Goal: Transaction & Acquisition: Purchase product/service

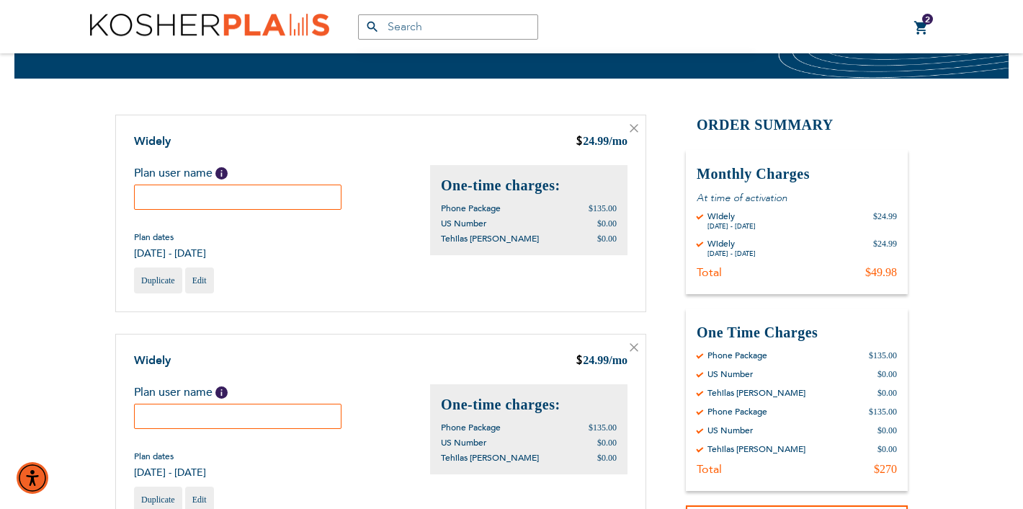
scroll to position [87, 0]
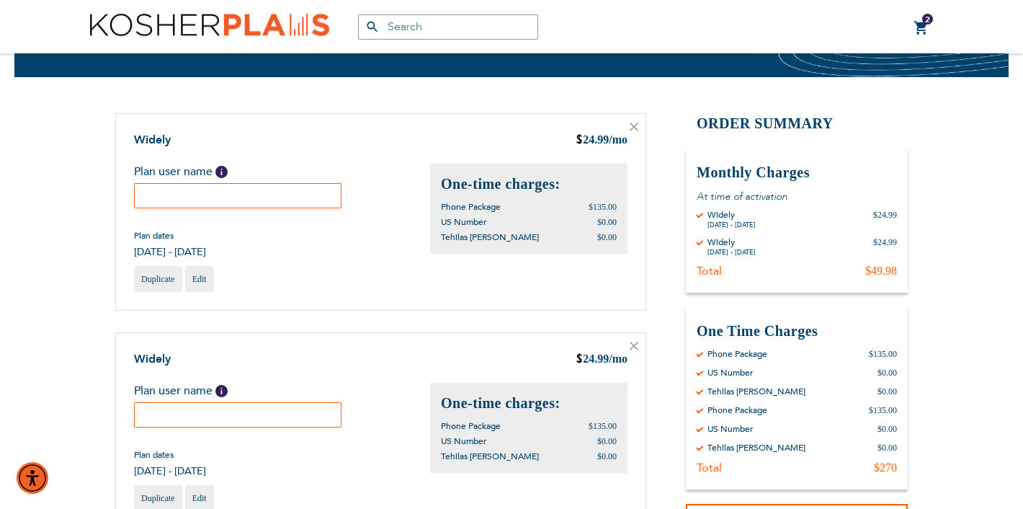
click at [633, 127] on icon at bounding box center [633, 126] width 7 height 7
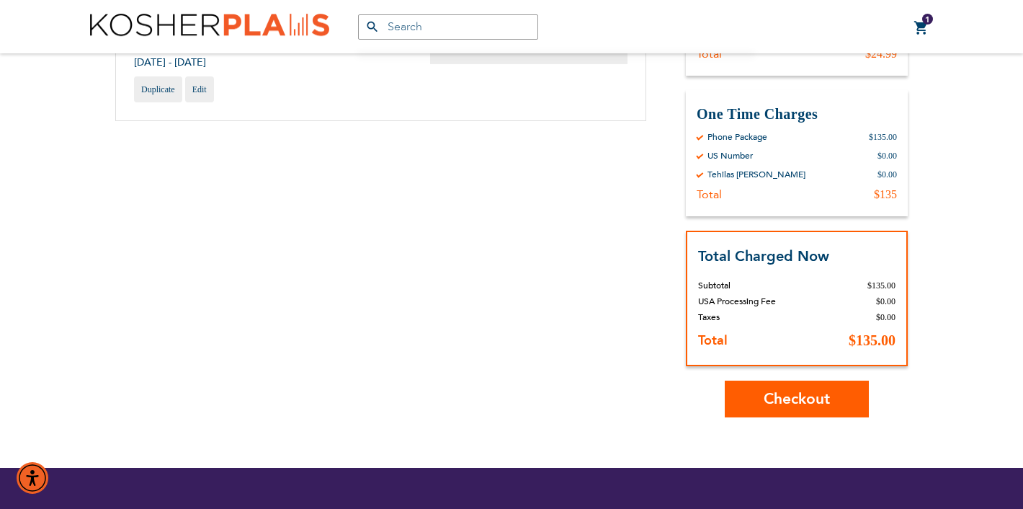
scroll to position [280, 0]
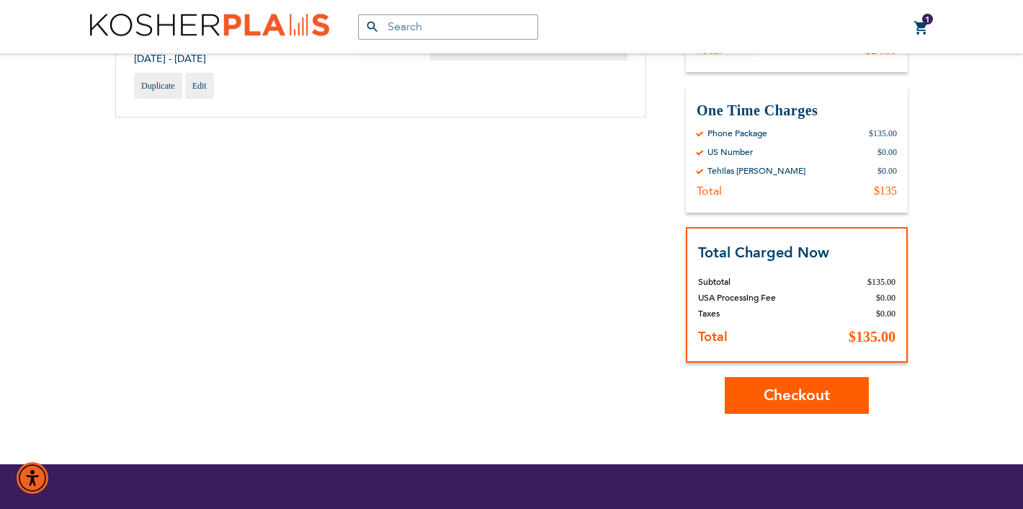
type input "[PERSON_NAME]"
click at [789, 398] on span "Checkout" at bounding box center [797, 395] width 66 height 21
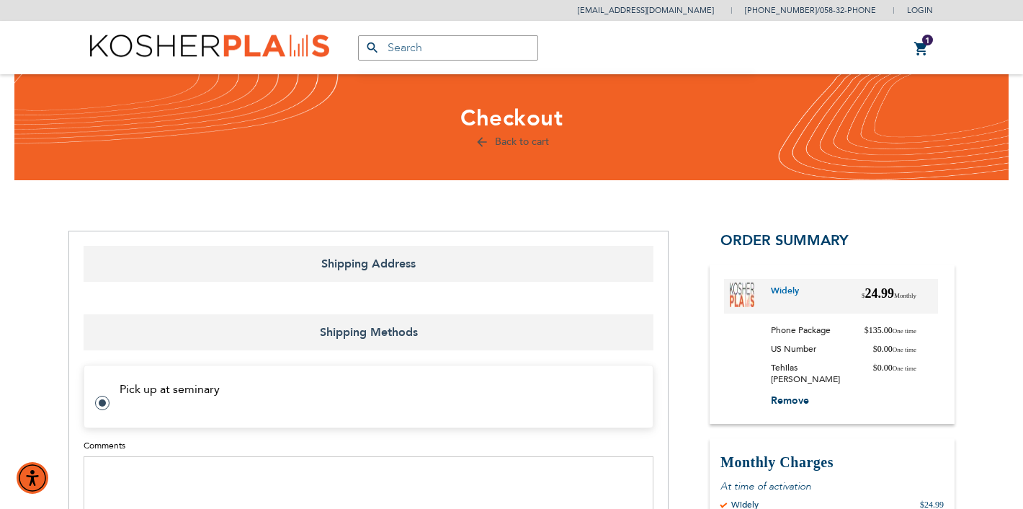
select select "US"
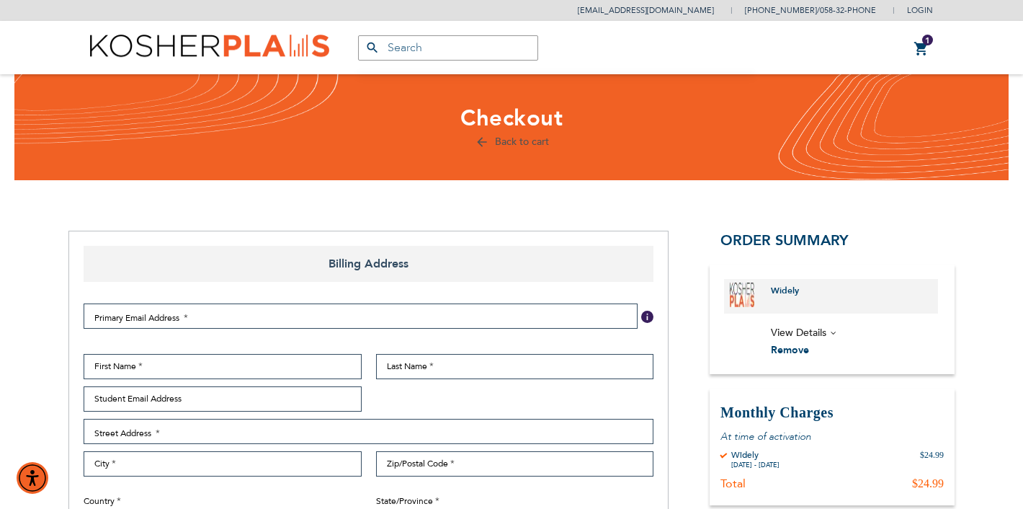
select select "US"
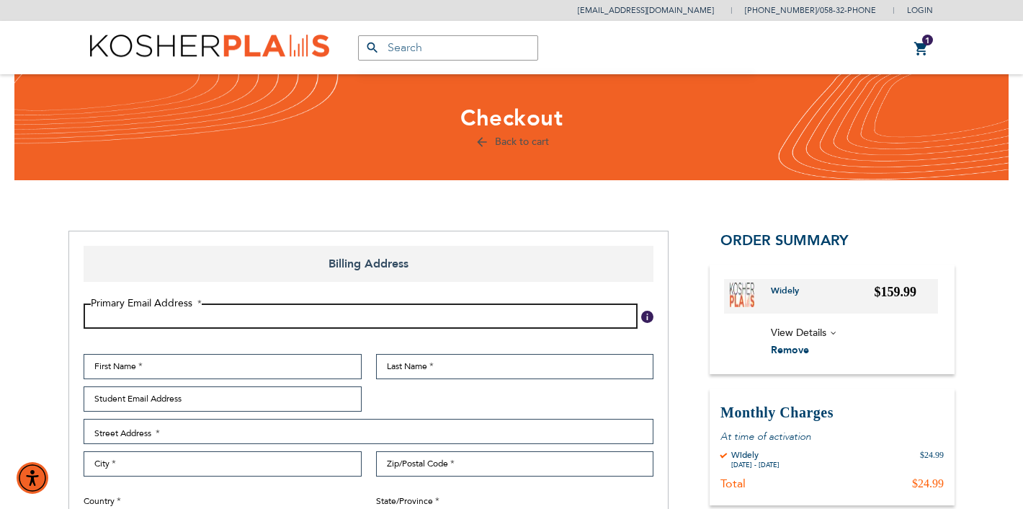
type input "shoshanarbloom@gmail.com"
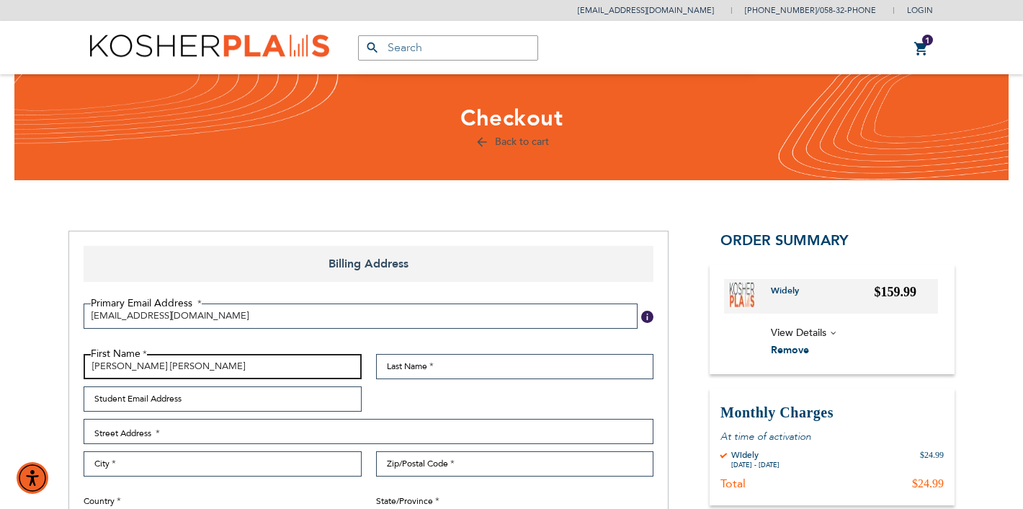
type input "Shoshana Rivka"
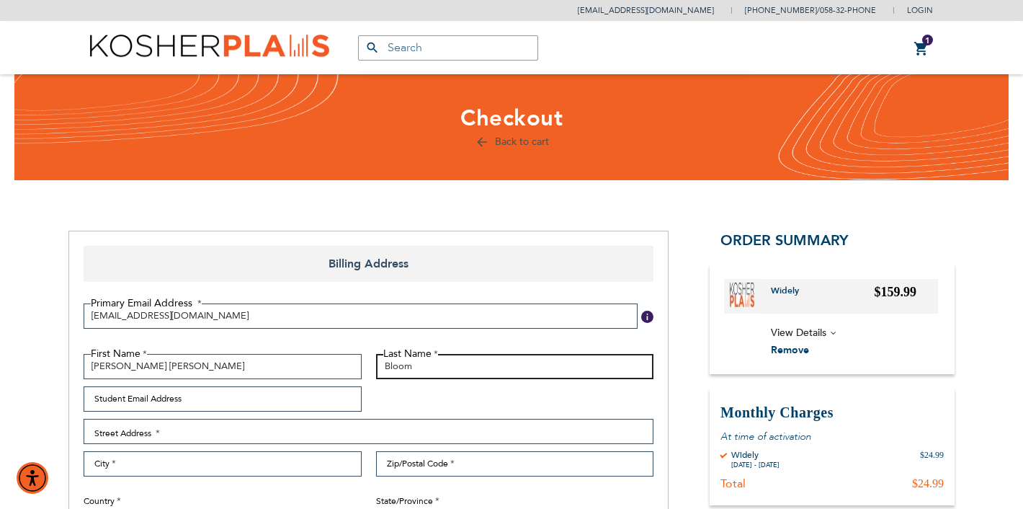
type input "Bloom"
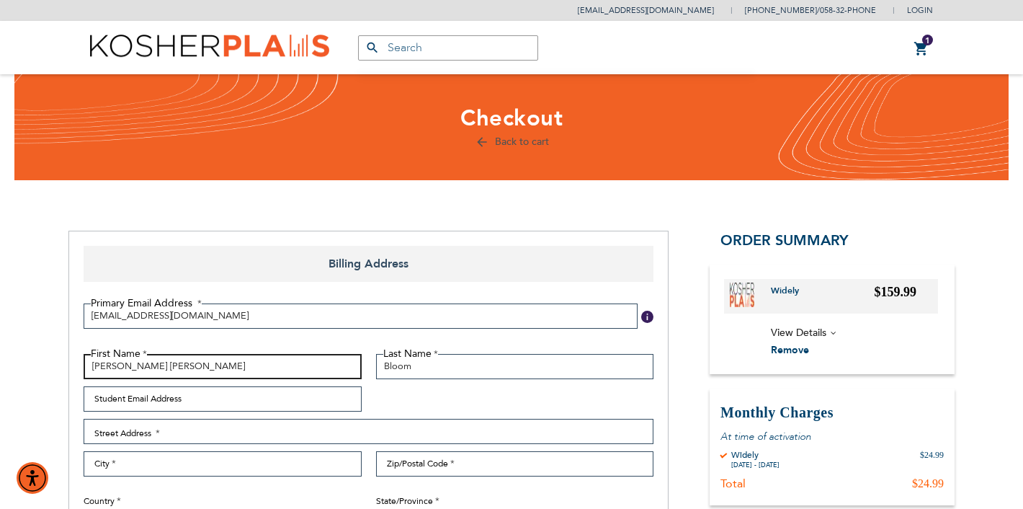
click at [165, 372] on input "Shoshana Rivka" at bounding box center [223, 366] width 278 height 25
type input "Sharon"
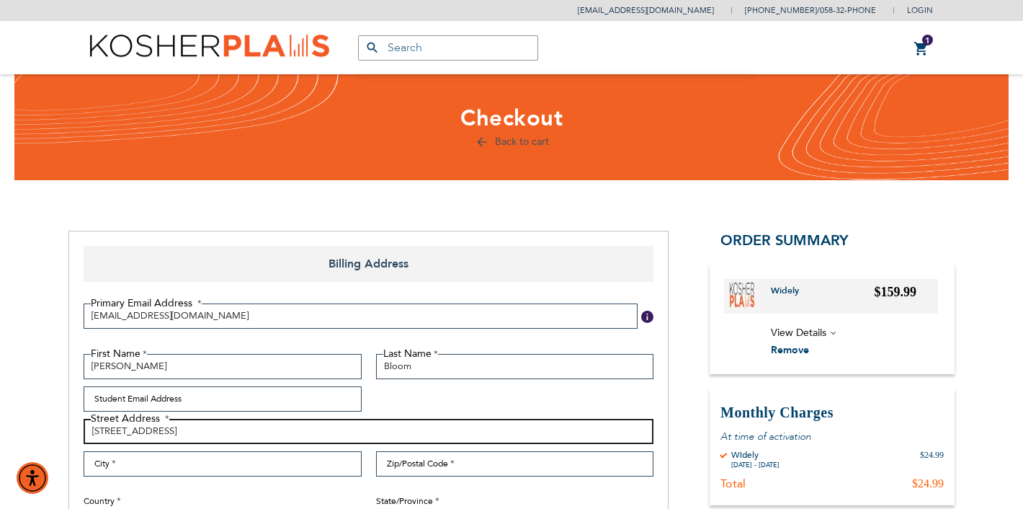
type input "9801 Shoshone Avenue"
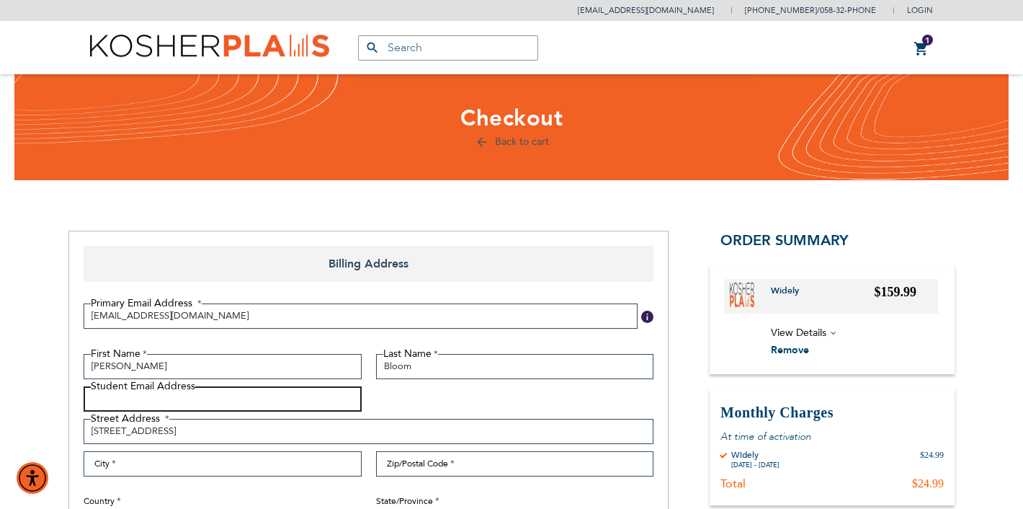
click at [119, 399] on input "Student Email Address" at bounding box center [223, 398] width 278 height 25
type input "saralabloom@gmail.com"
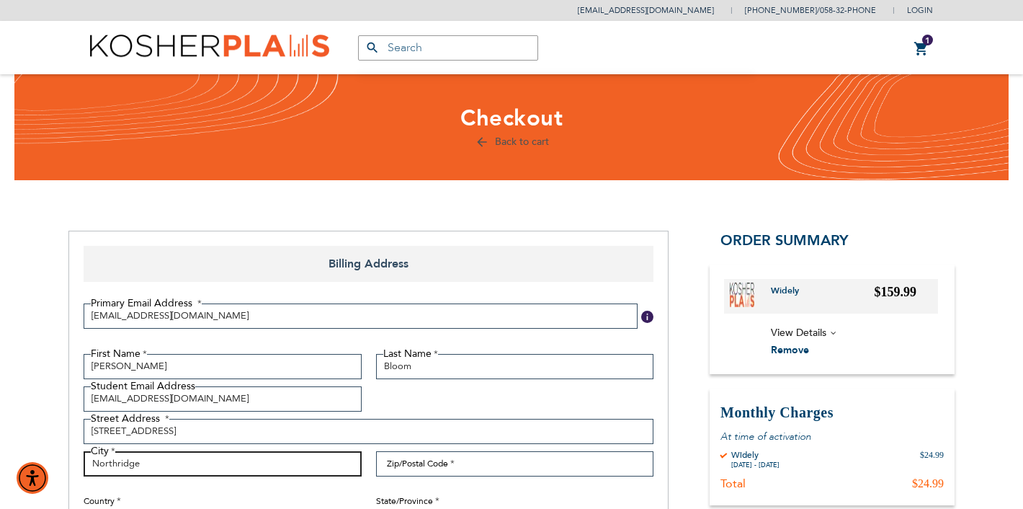
type input "Northridge"
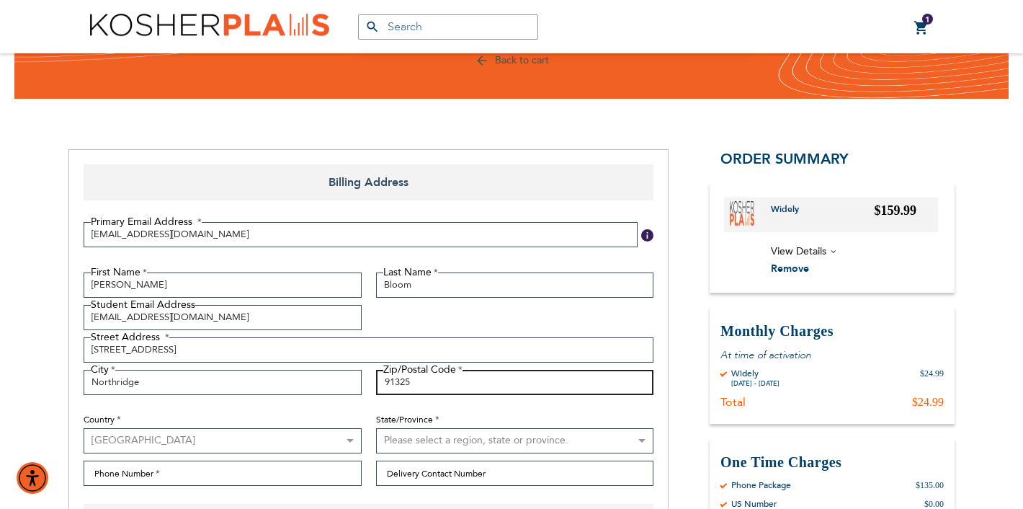
scroll to position [142, 0]
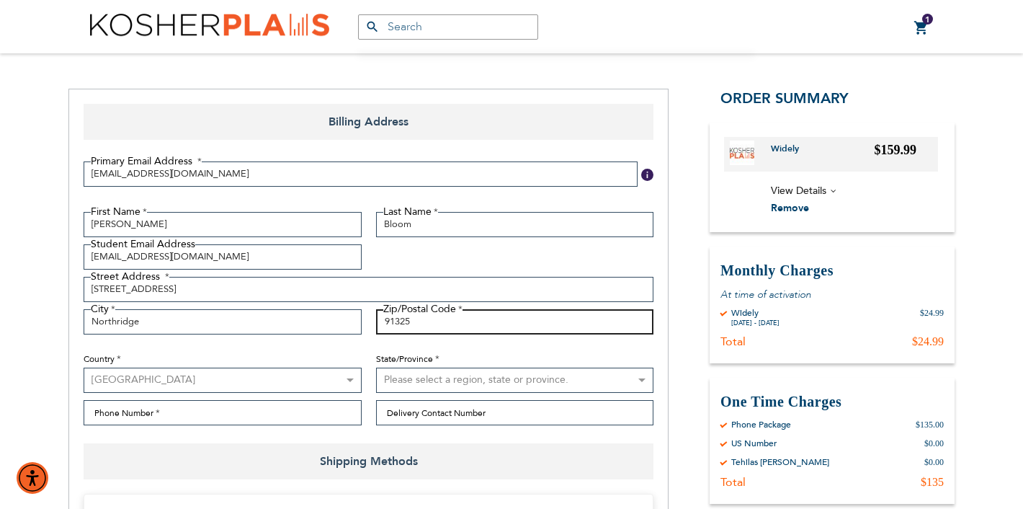
type input "91325"
select select "12"
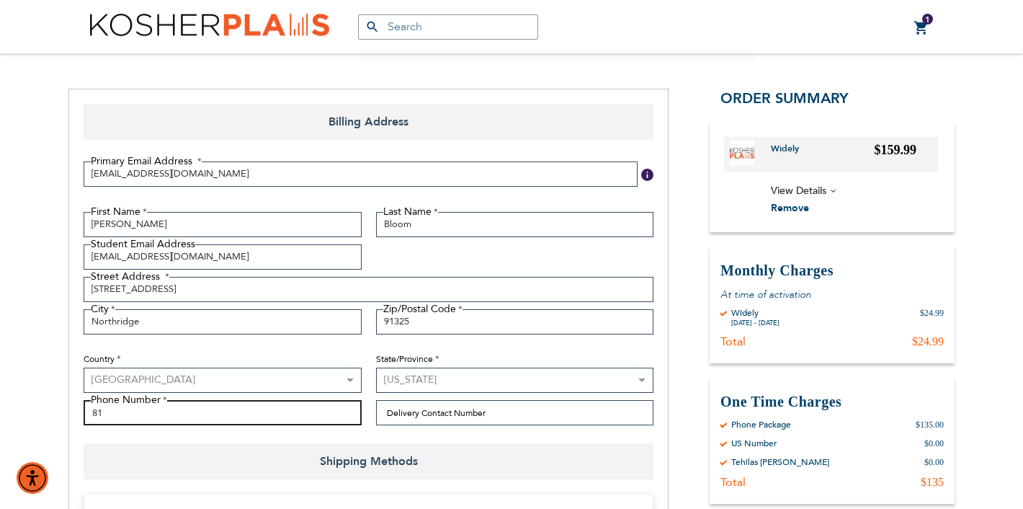
type input "818"
type input "8186065723"
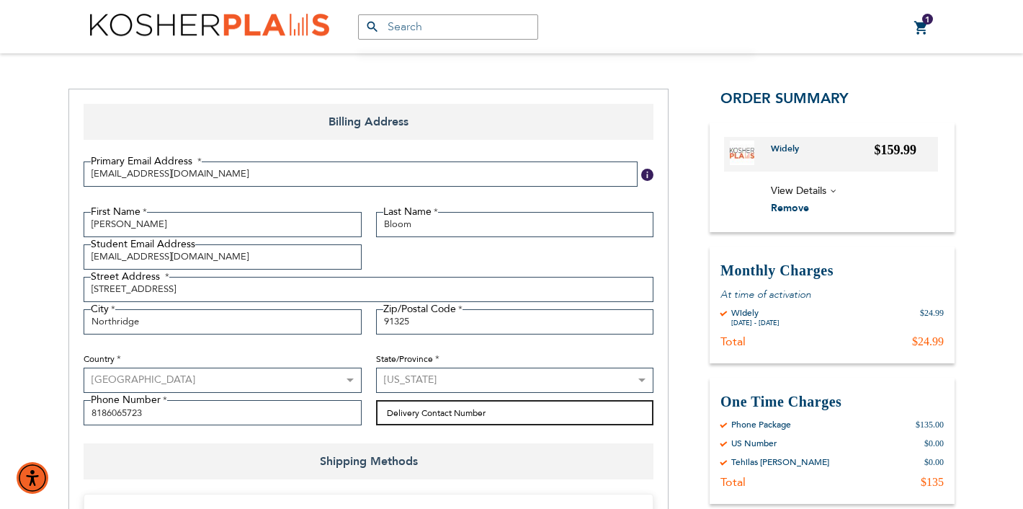
click at [455, 412] on input "Delivery Contact Number" at bounding box center [515, 412] width 278 height 25
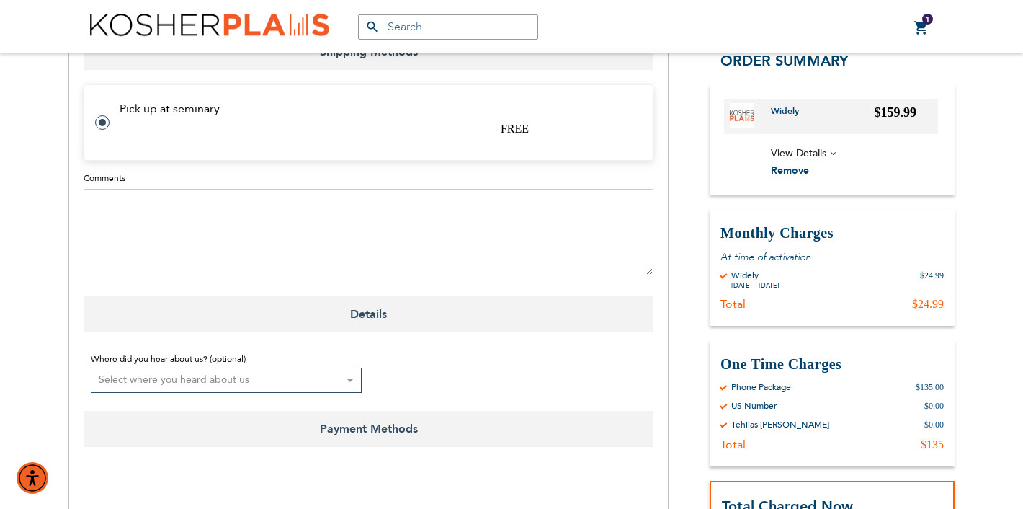
scroll to position [552, 0]
select select "4"
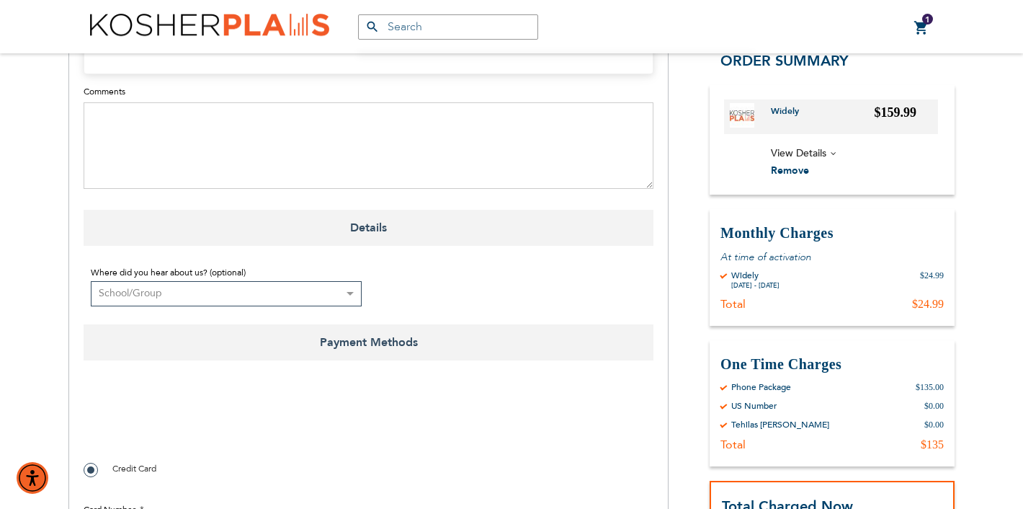
scroll to position [698, 0]
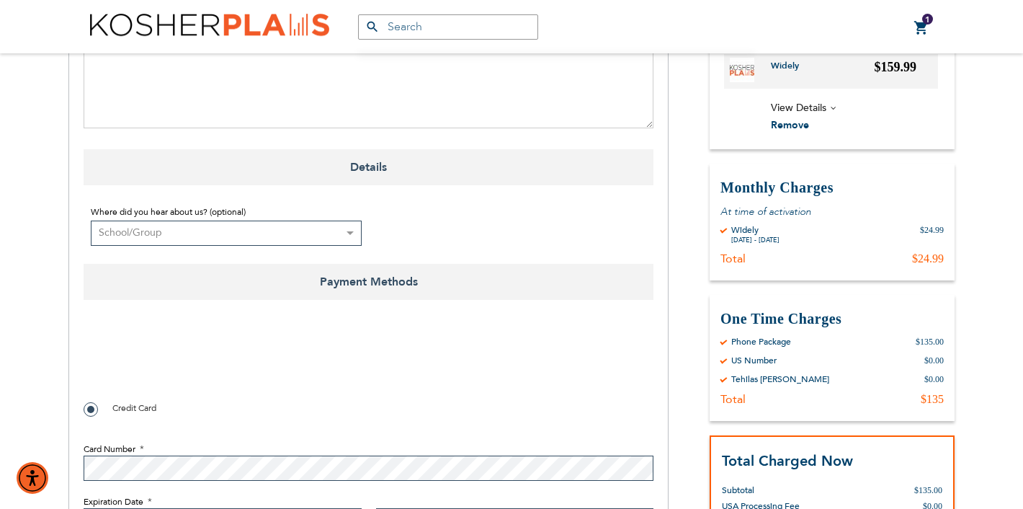
checkbox input "true"
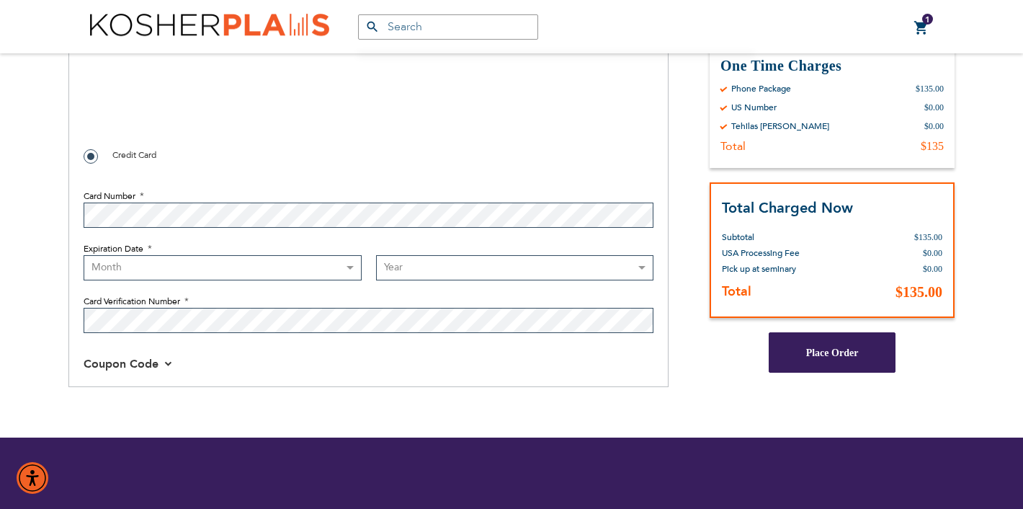
scroll to position [948, 0]
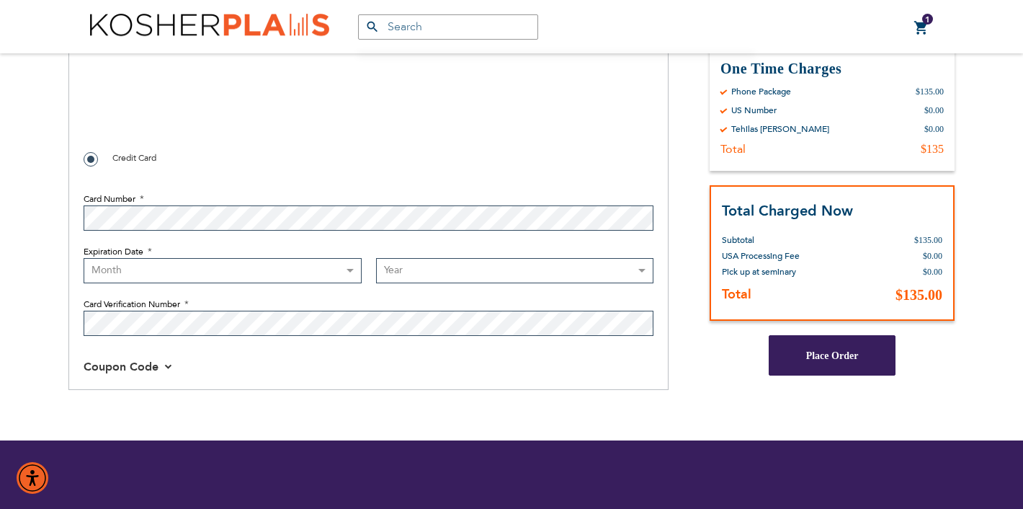
select select "4"
select select "2030"
click at [833, 355] on span "Place Order" at bounding box center [832, 354] width 53 height 11
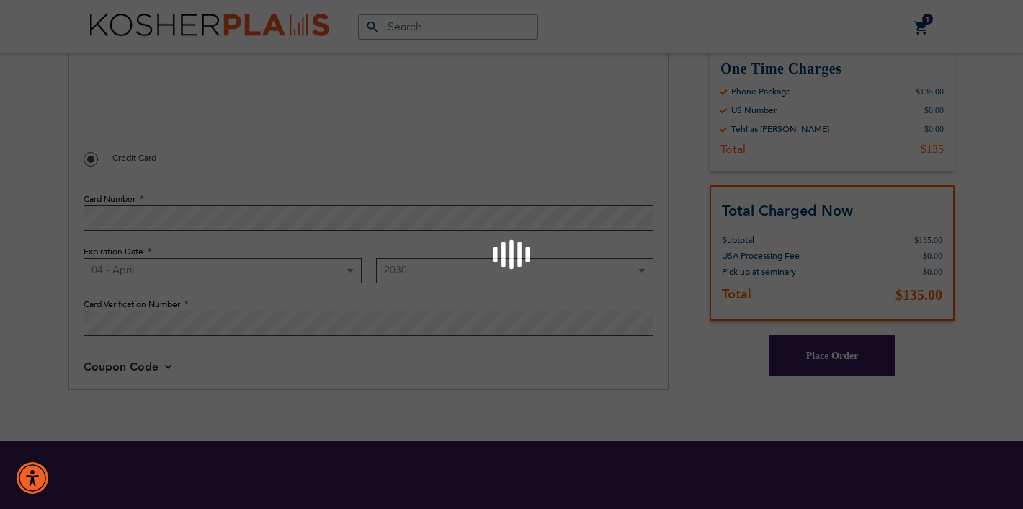
checkbox input "false"
